Goal: Transaction & Acquisition: Purchase product/service

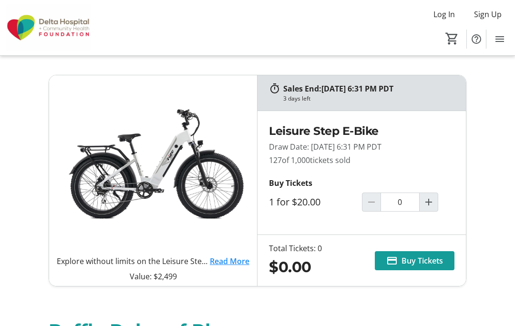
click at [431, 202] on mat-icon "Increment by one" at bounding box center [428, 201] width 11 height 11
click at [430, 206] on mat-icon "Increment by one" at bounding box center [428, 201] width 11 height 11
click at [433, 205] on mat-icon "Increment by one" at bounding box center [428, 201] width 11 height 11
click at [434, 204] on mat-icon "Increment by one" at bounding box center [428, 201] width 11 height 11
click at [432, 206] on mat-icon "Increment by one" at bounding box center [428, 201] width 11 height 11
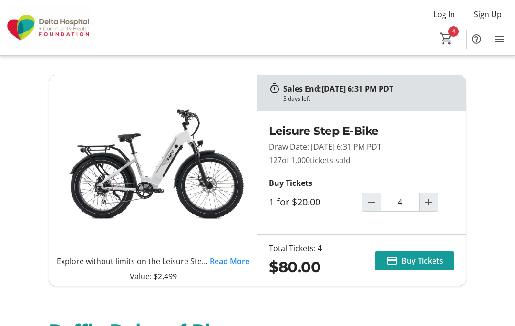
type input "5"
click at [432, 258] on span "Buy Tickets" at bounding box center [422, 260] width 41 height 11
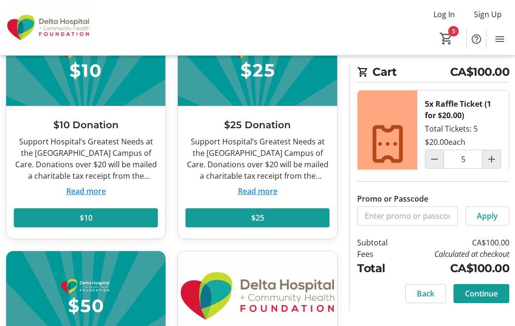
scroll to position [92, 0]
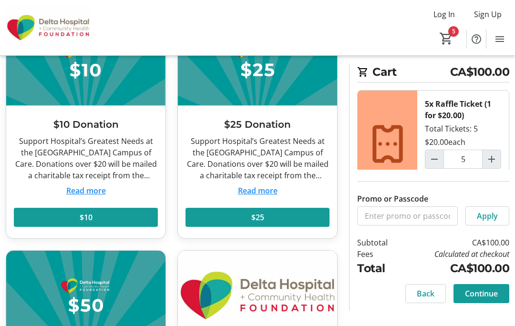
click at [271, 218] on span at bounding box center [258, 217] width 144 height 23
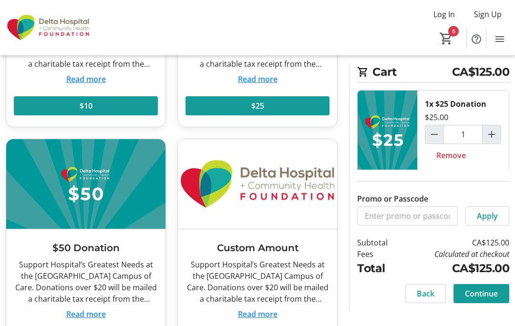
scroll to position [204, 0]
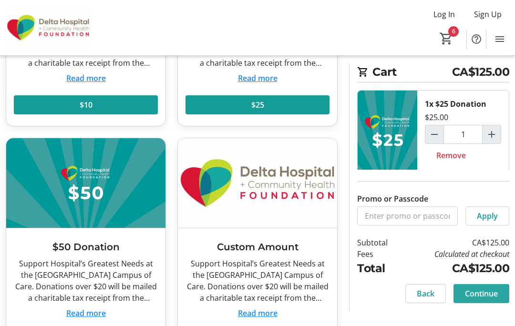
click at [485, 299] on span "Continue" at bounding box center [481, 293] width 33 height 11
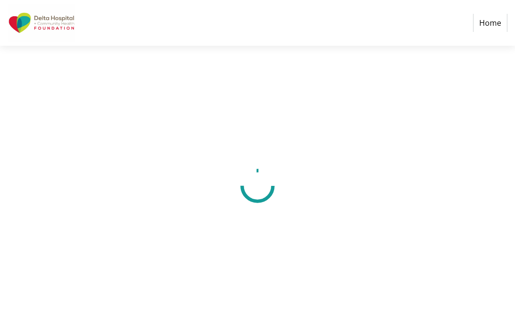
select select "CA"
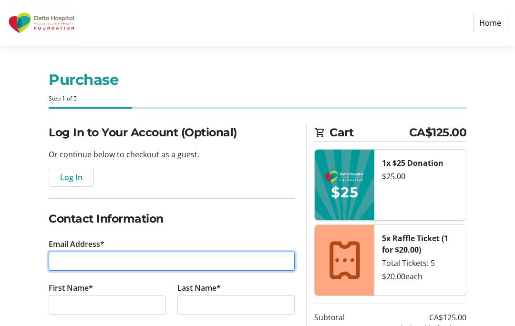
click at [128, 261] on input "Email Address*" at bounding box center [172, 261] width 246 height 19
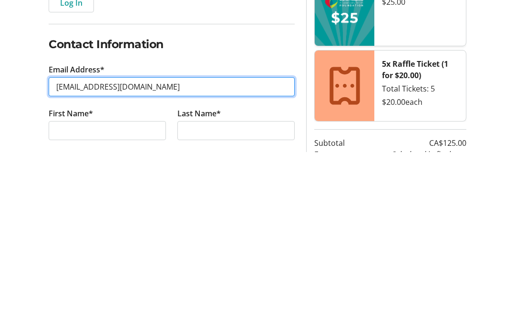
type input "[EMAIL_ADDRESS][DOMAIN_NAME]"
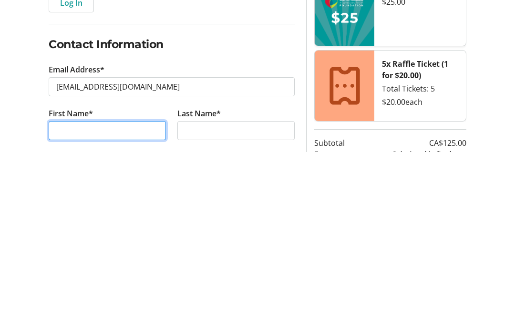
click at [140, 296] on input "First Name*" at bounding box center [107, 305] width 117 height 19
type input "[PERSON_NAME]"
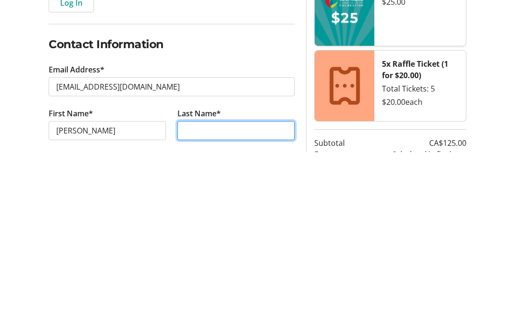
click at [244, 296] on input "Last Name*" at bounding box center [235, 305] width 117 height 19
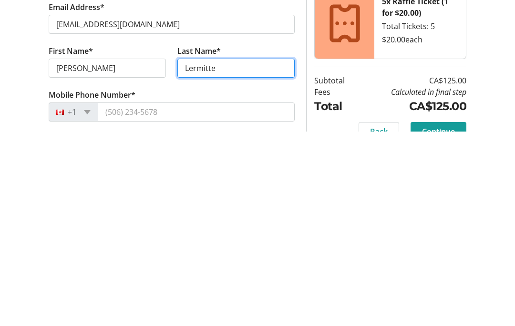
scroll to position [42, 0]
type input "Lermitte"
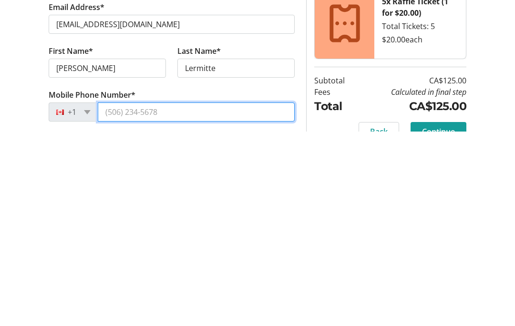
click at [193, 297] on input "Mobile Phone Number*" at bounding box center [196, 306] width 197 height 19
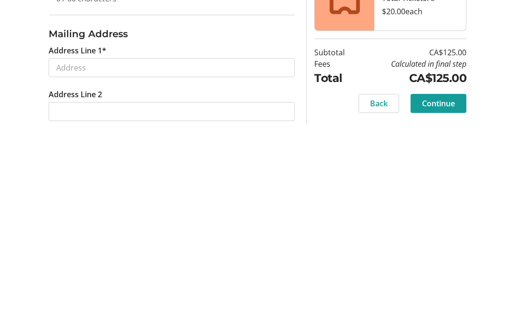
scroll to position [217, 0]
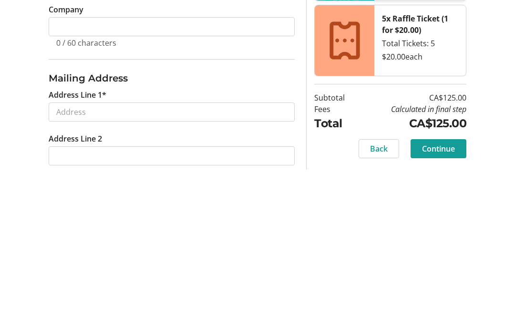
type input "[PHONE_NUMBER]"
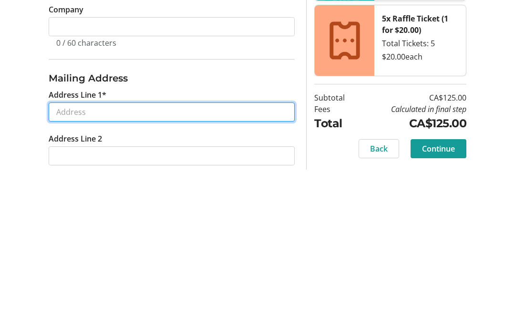
click at [255, 252] on input "Address Line 1*" at bounding box center [172, 261] width 246 height 19
